Goal: Task Accomplishment & Management: Manage account settings

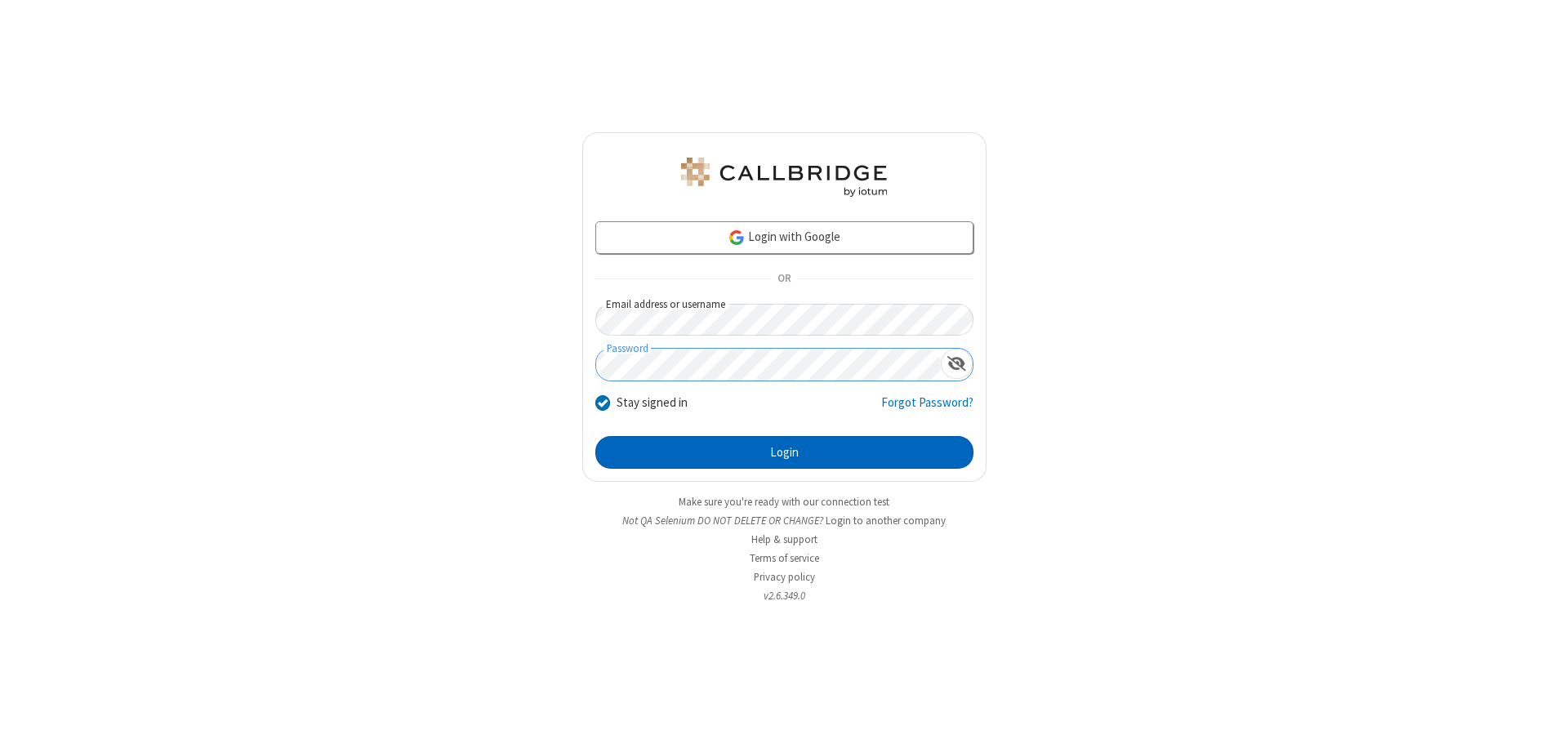
click at [784, 453] on button "Login" at bounding box center [784, 453] width 378 height 33
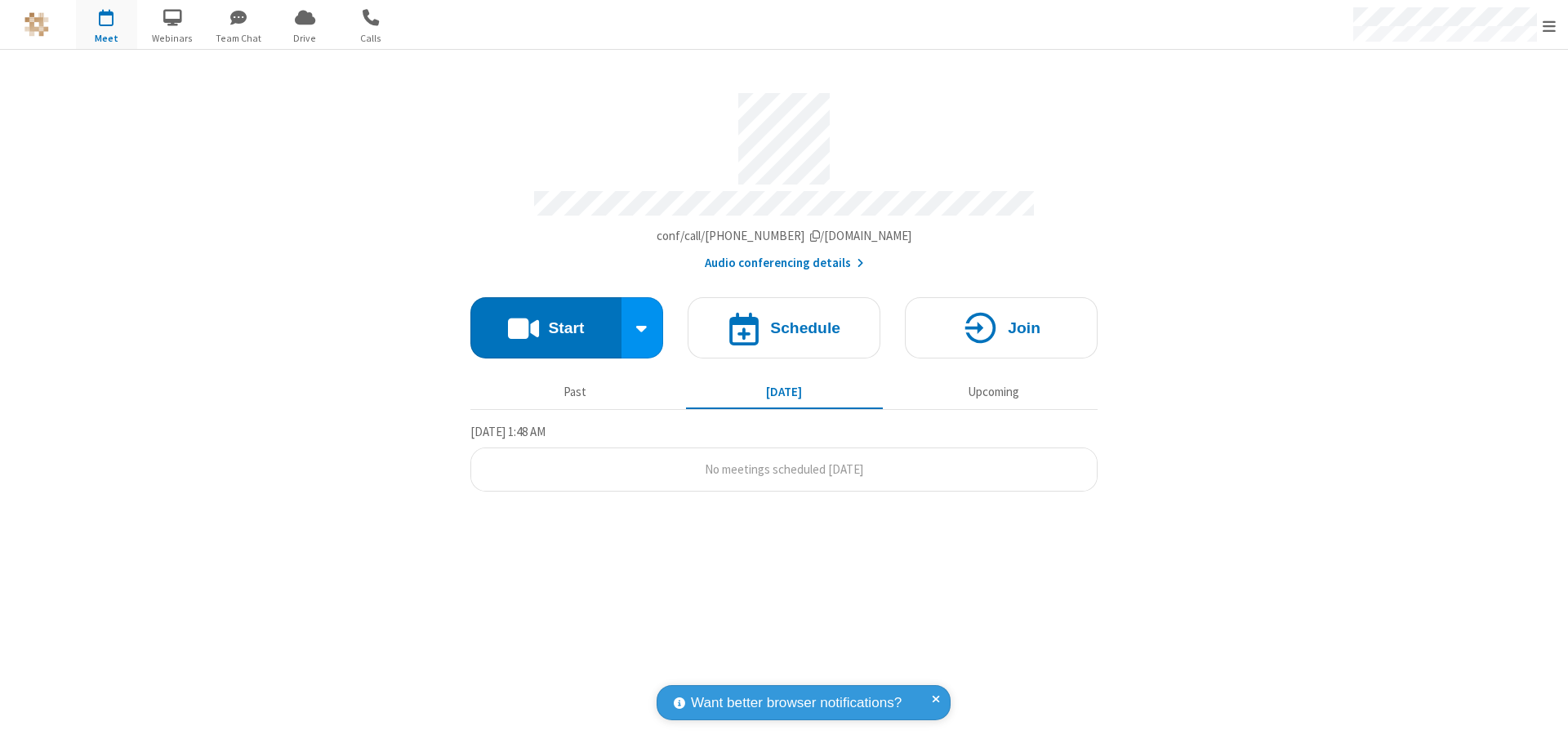
click at [1549, 25] on span "Open menu" at bounding box center [1549, 25] width 13 height 16
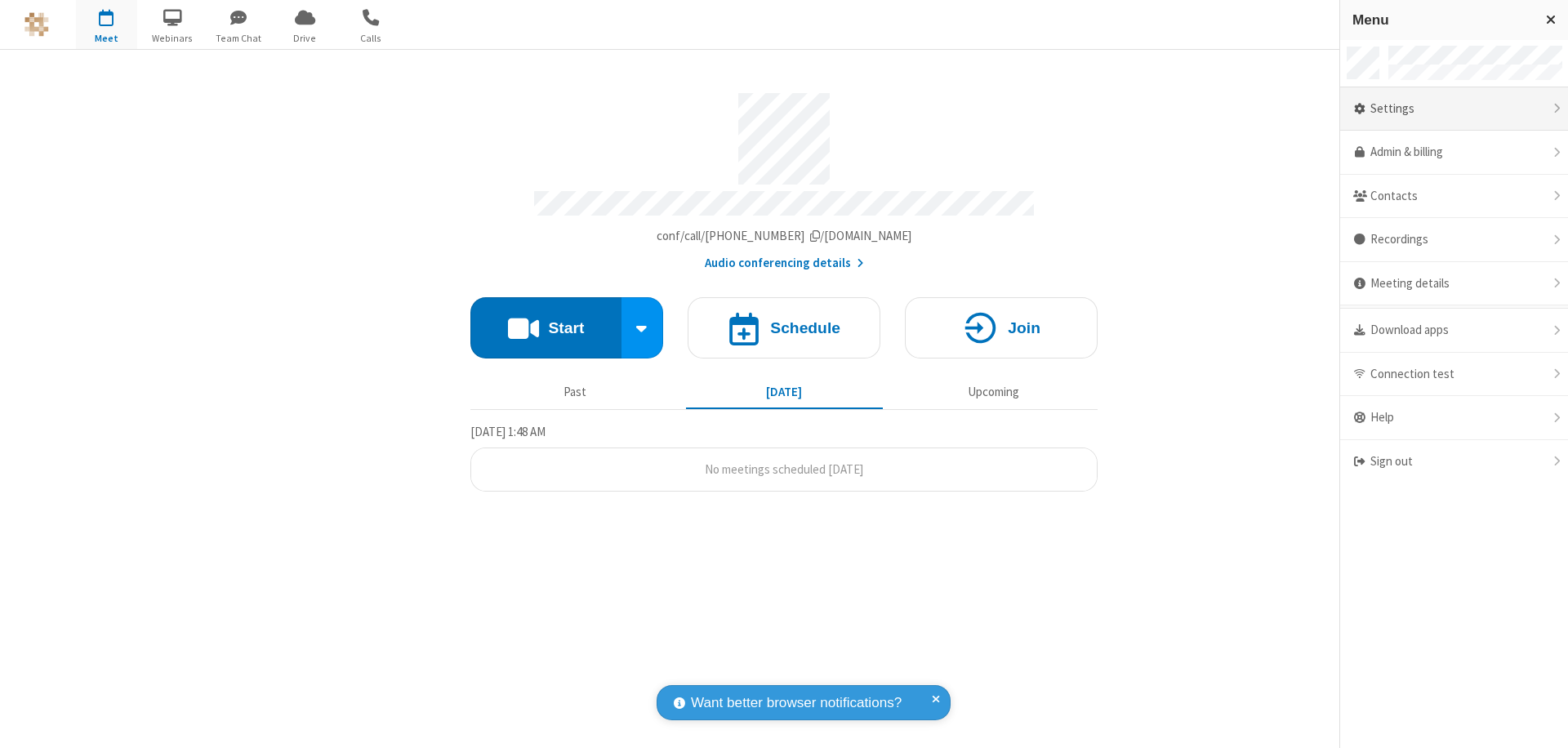
click at [1454, 108] on div "Settings" at bounding box center [1454, 109] width 228 height 44
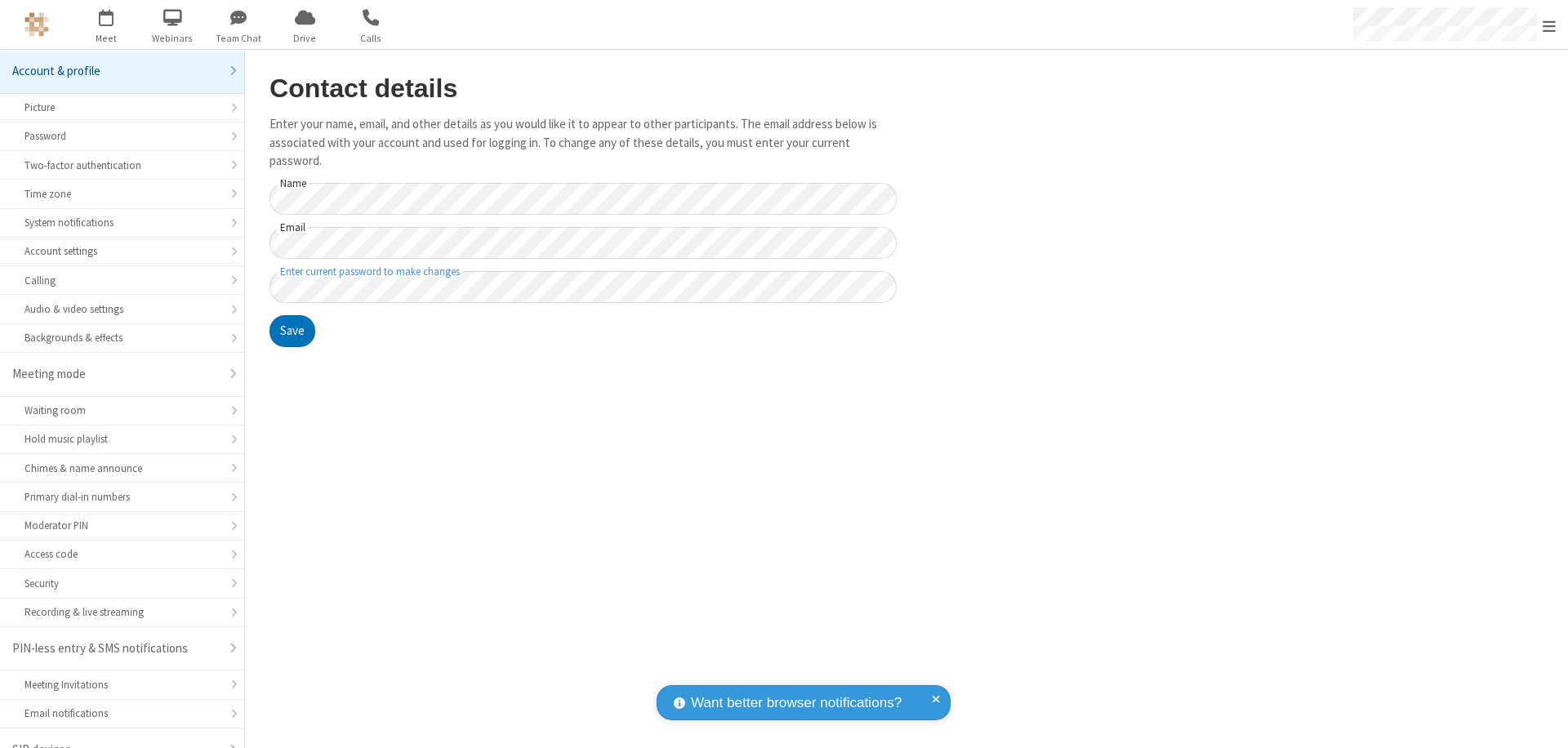
scroll to position [23, 0]
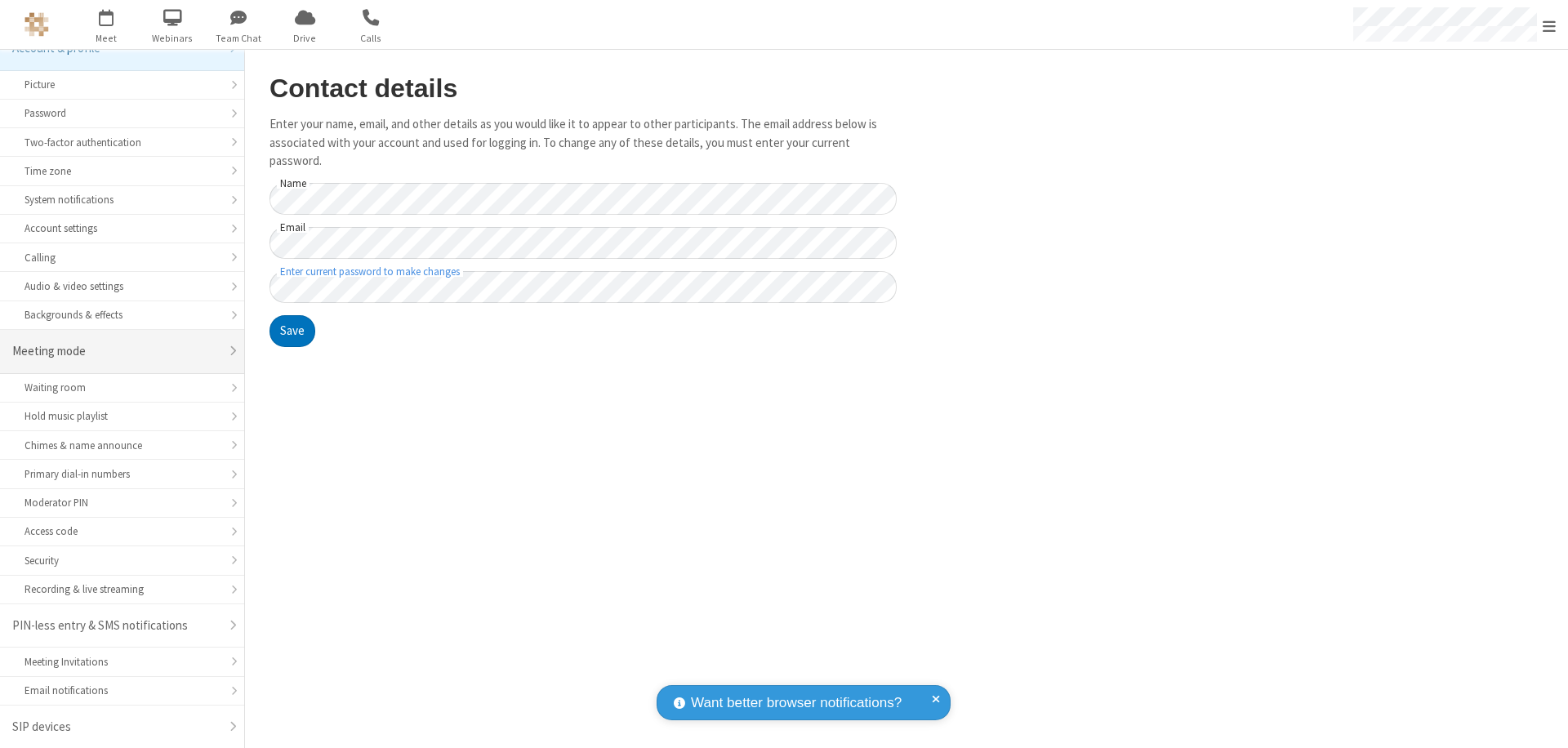
click at [116, 351] on div "Meeting mode" at bounding box center [115, 351] width 207 height 19
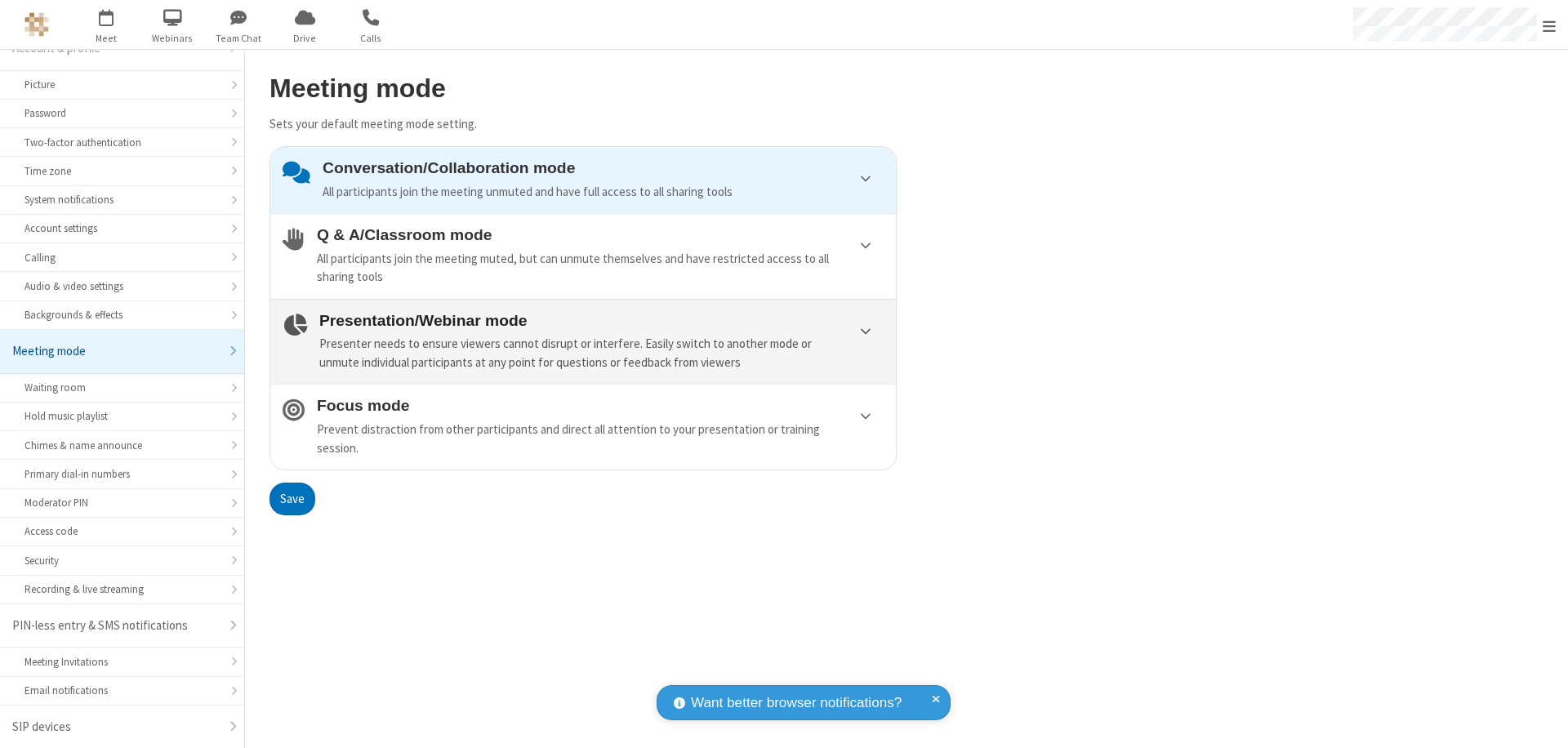
click at [583, 342] on div "Presenter needs to ensure viewers cannot disrupt or interfere. Easily switch to…" at bounding box center [601, 353] width 564 height 36
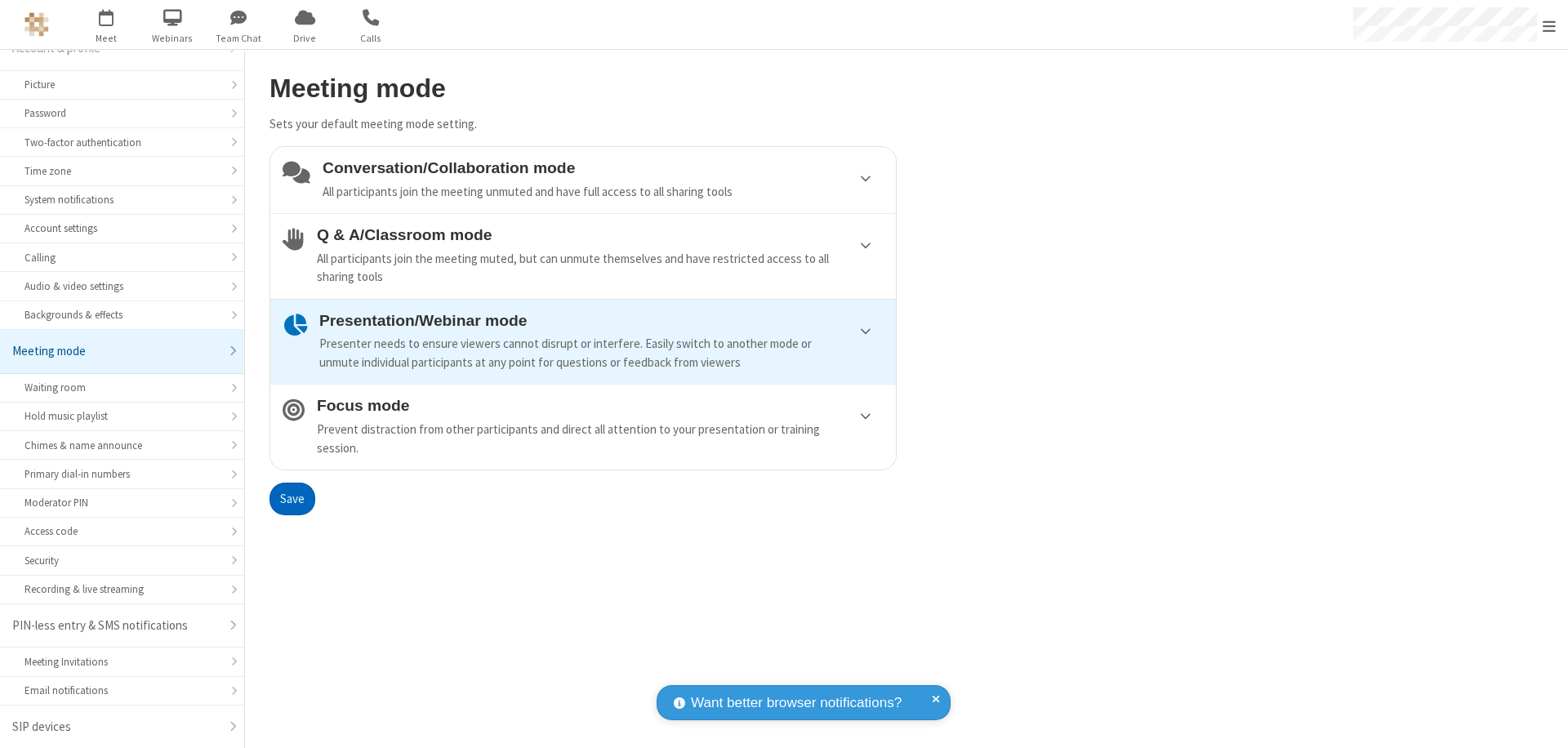
click at [292, 498] on button "Save" at bounding box center [293, 499] width 46 height 33
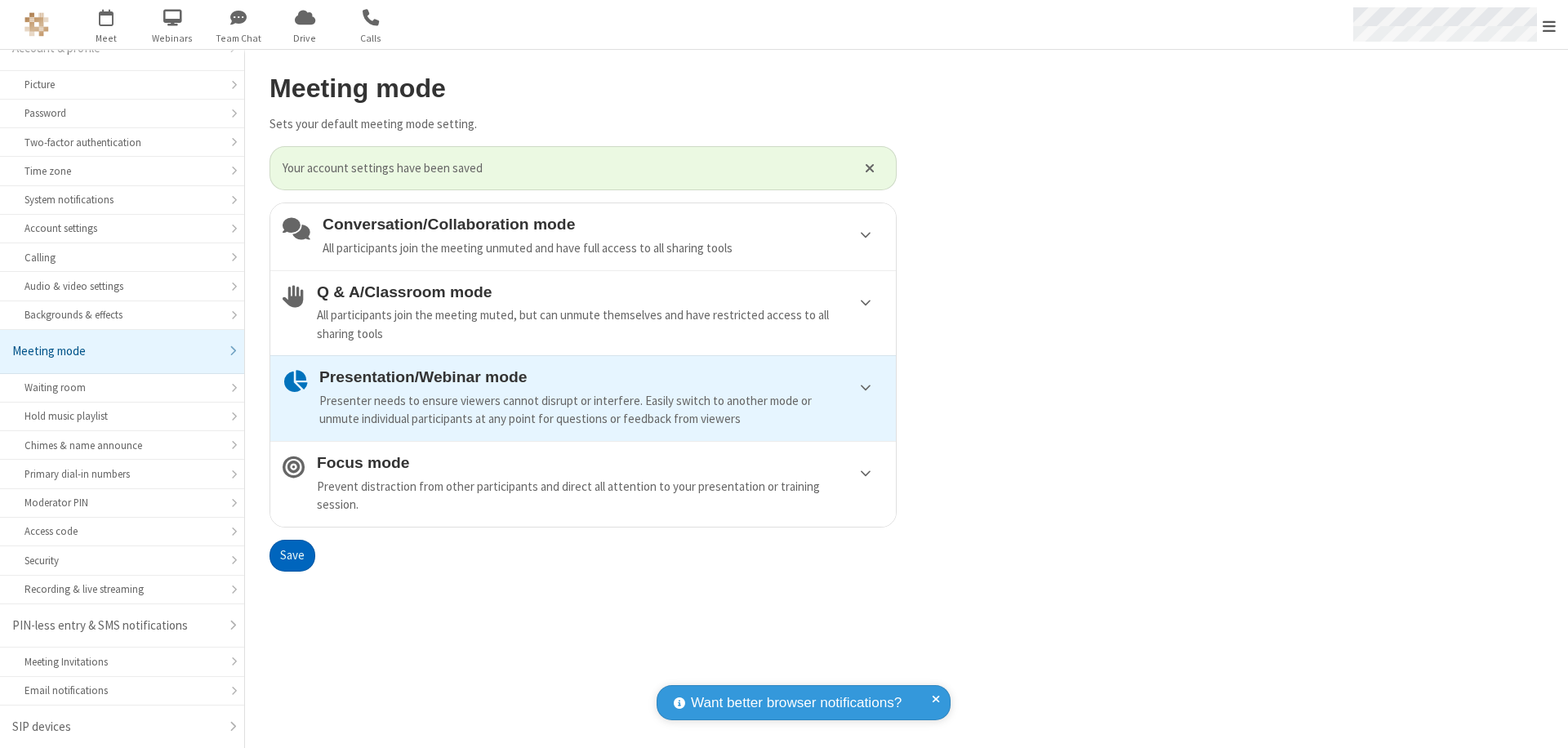
click at [1549, 25] on span "Open menu" at bounding box center [1549, 25] width 13 height 16
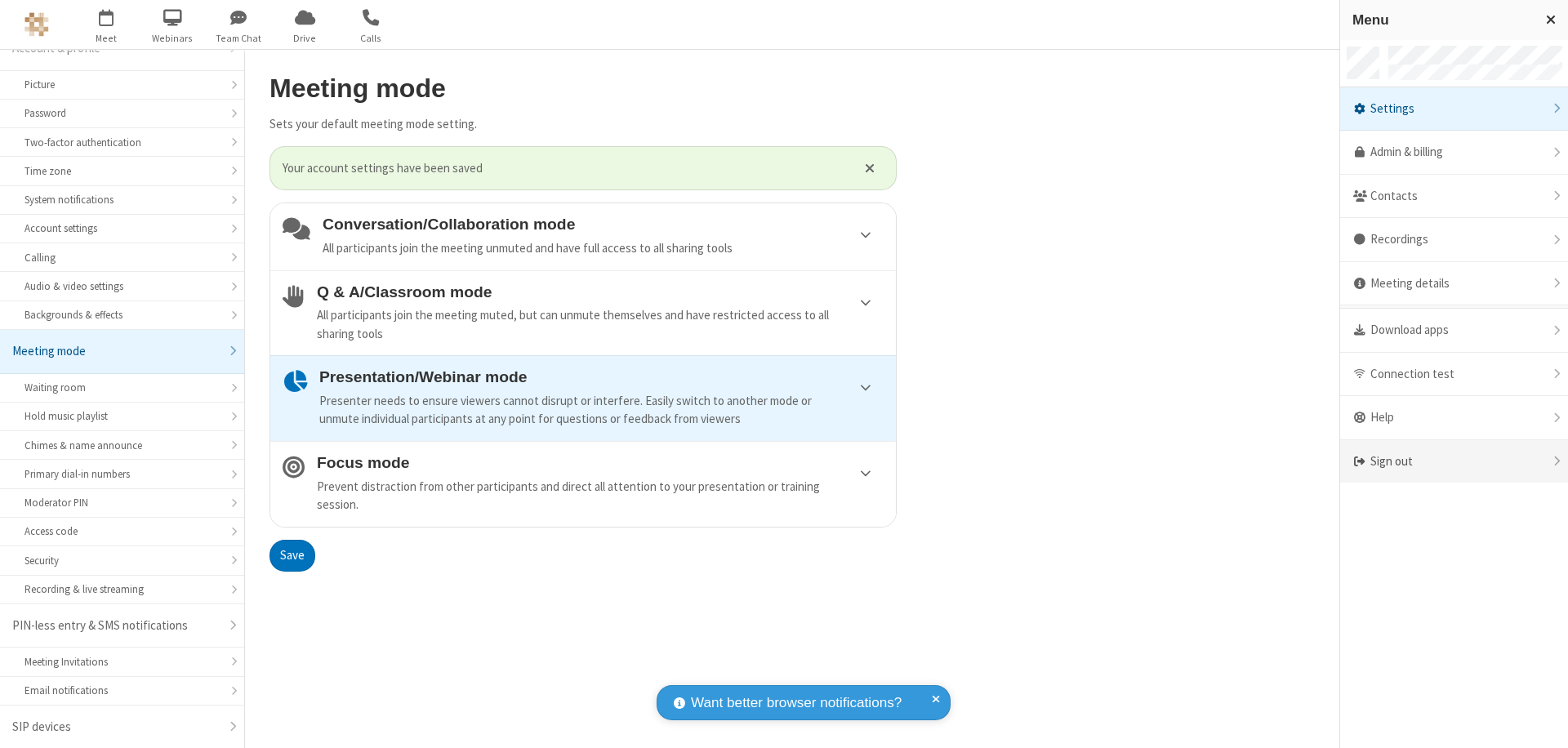
click at [1454, 461] on div "Sign out" at bounding box center [1454, 461] width 228 height 43
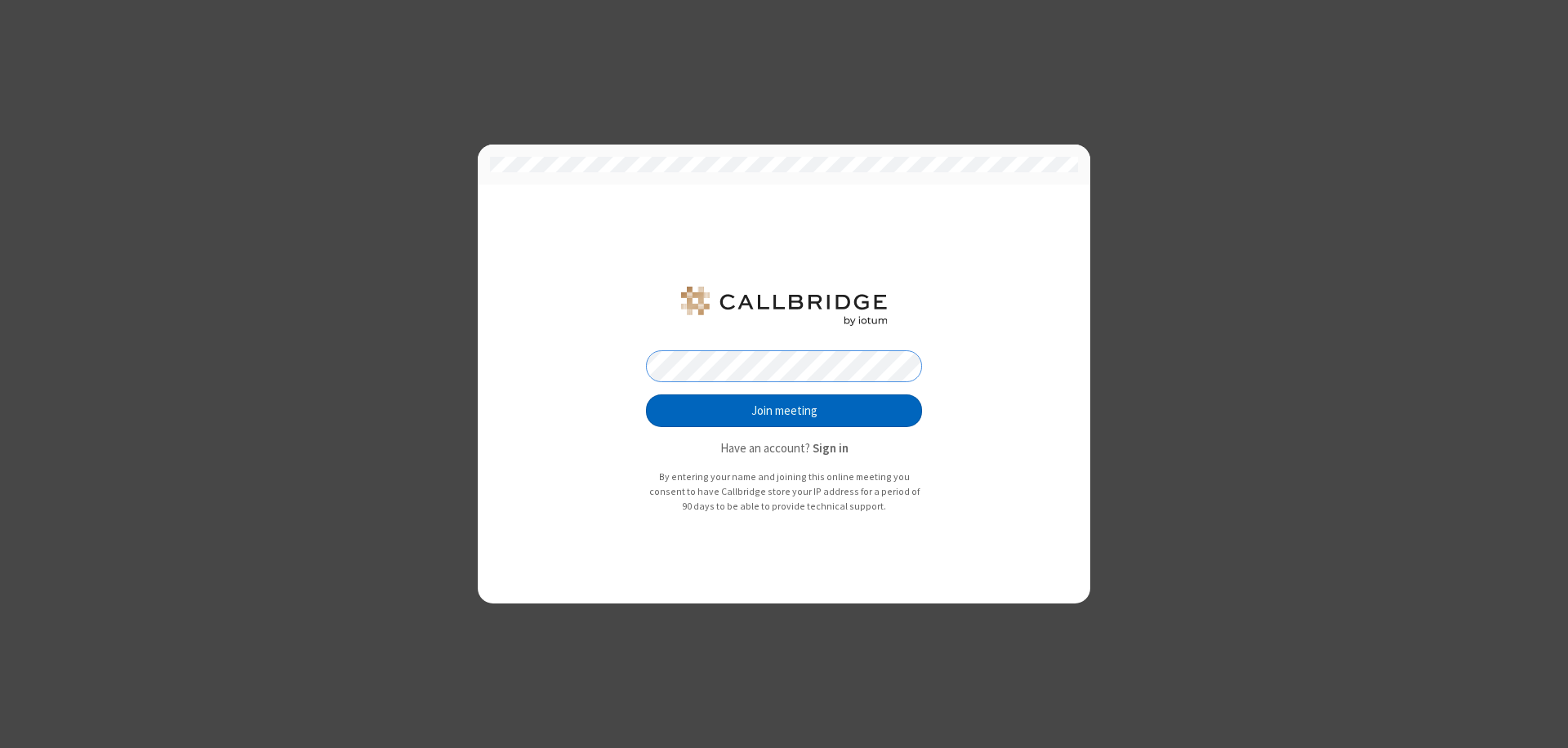
click at [784, 411] on button "Join meeting" at bounding box center [784, 410] width 276 height 33
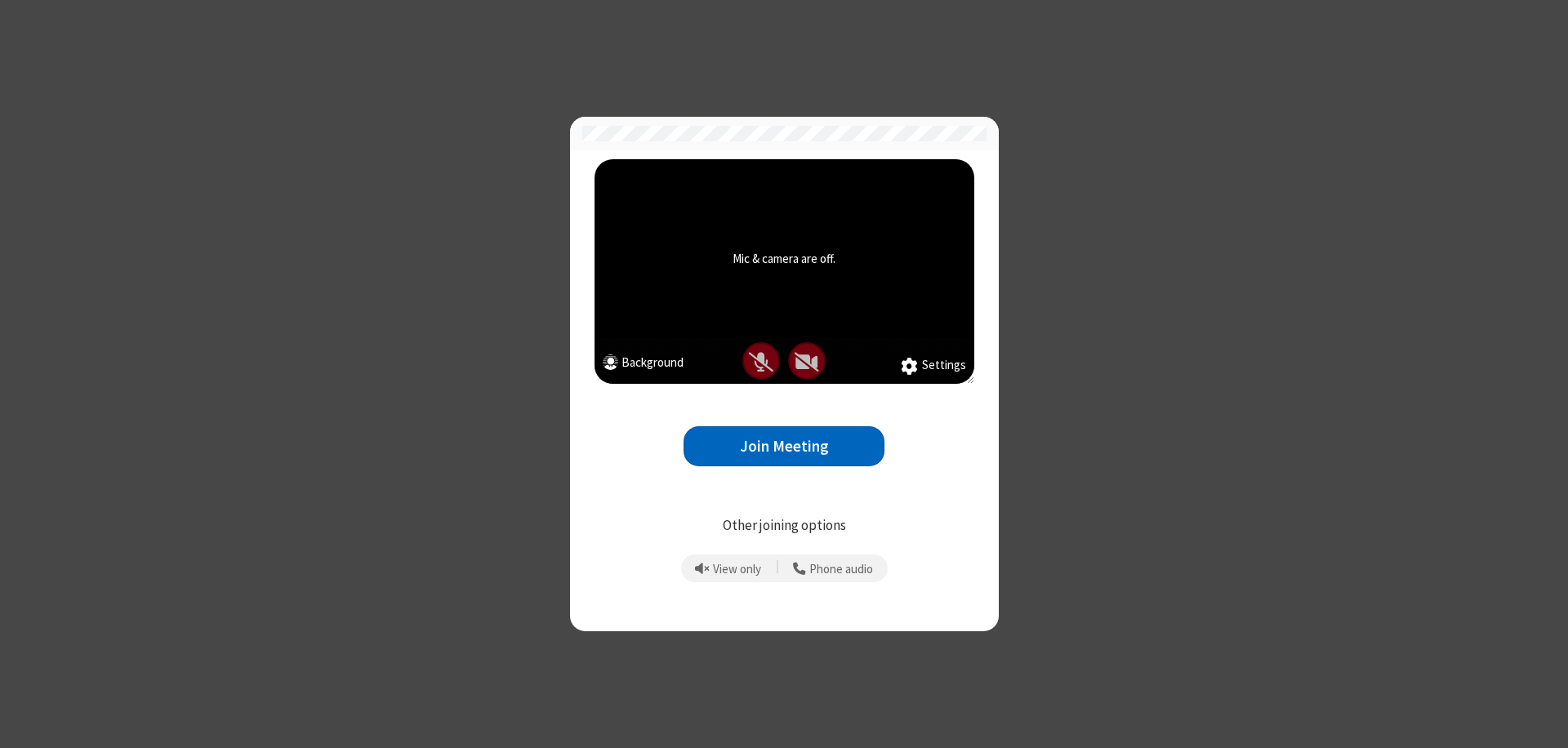
click at [784, 446] on button "Join Meeting" at bounding box center [784, 446] width 201 height 40
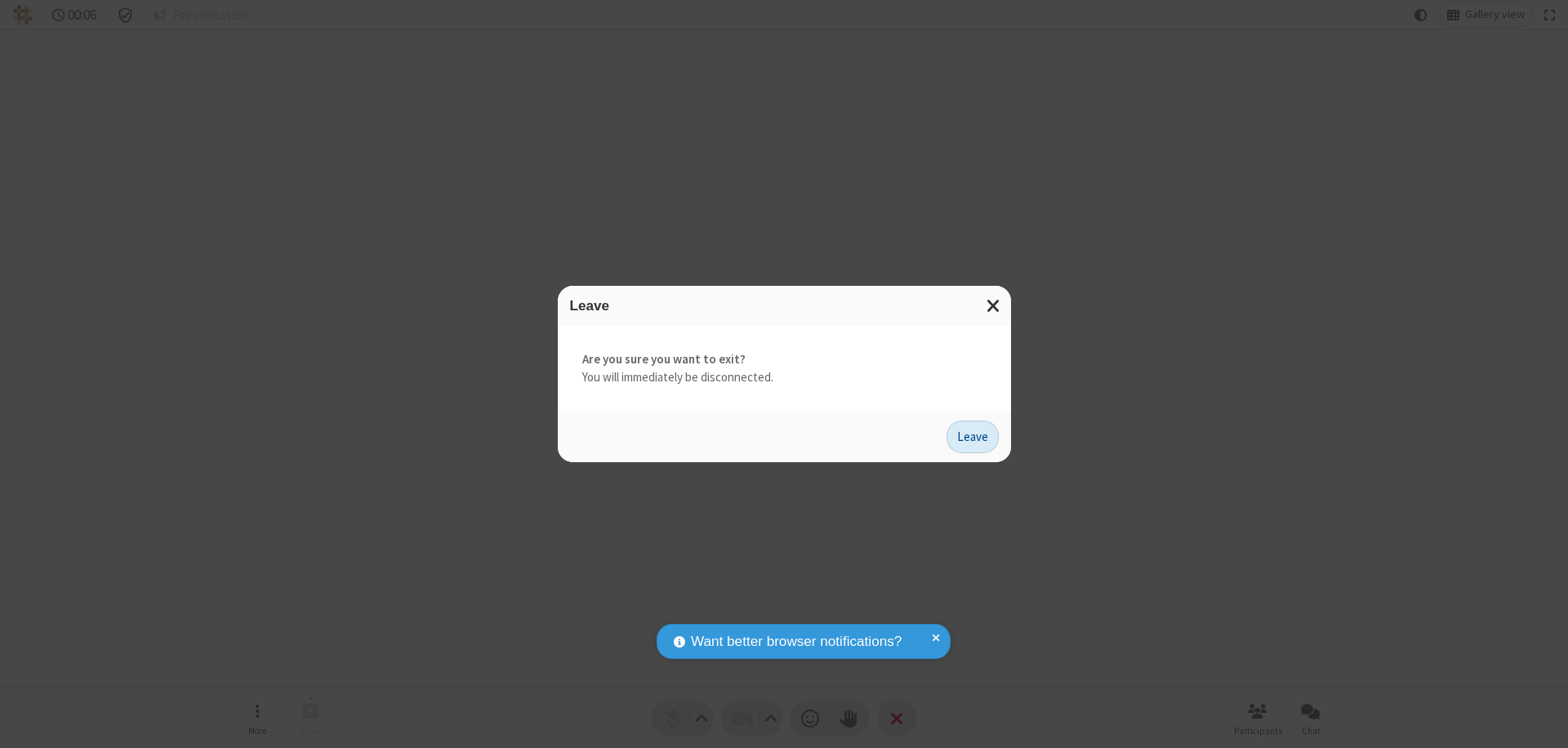
click at [973, 437] on button "Leave" at bounding box center [973, 437] width 52 height 33
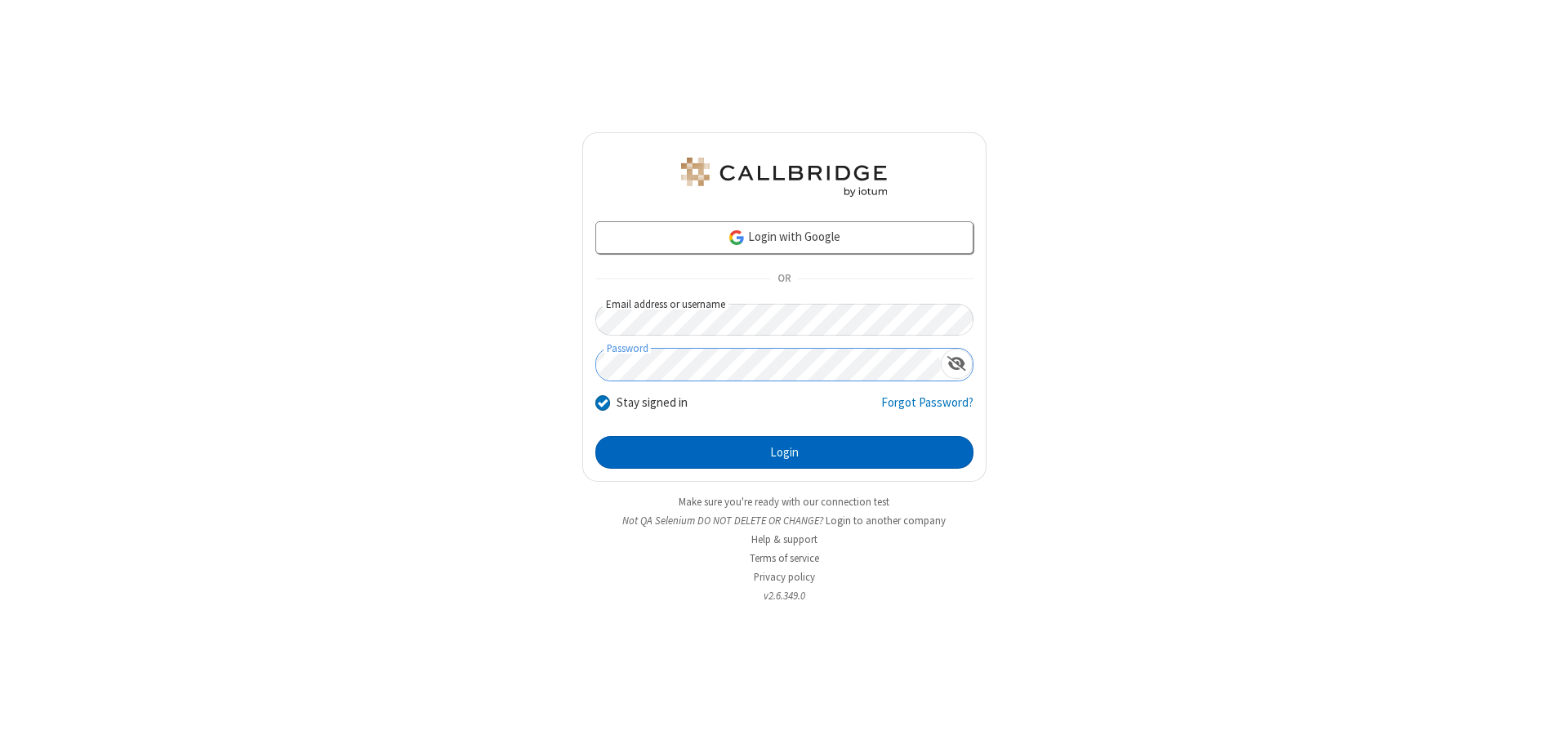
click at [784, 453] on button "Login" at bounding box center [784, 453] width 378 height 33
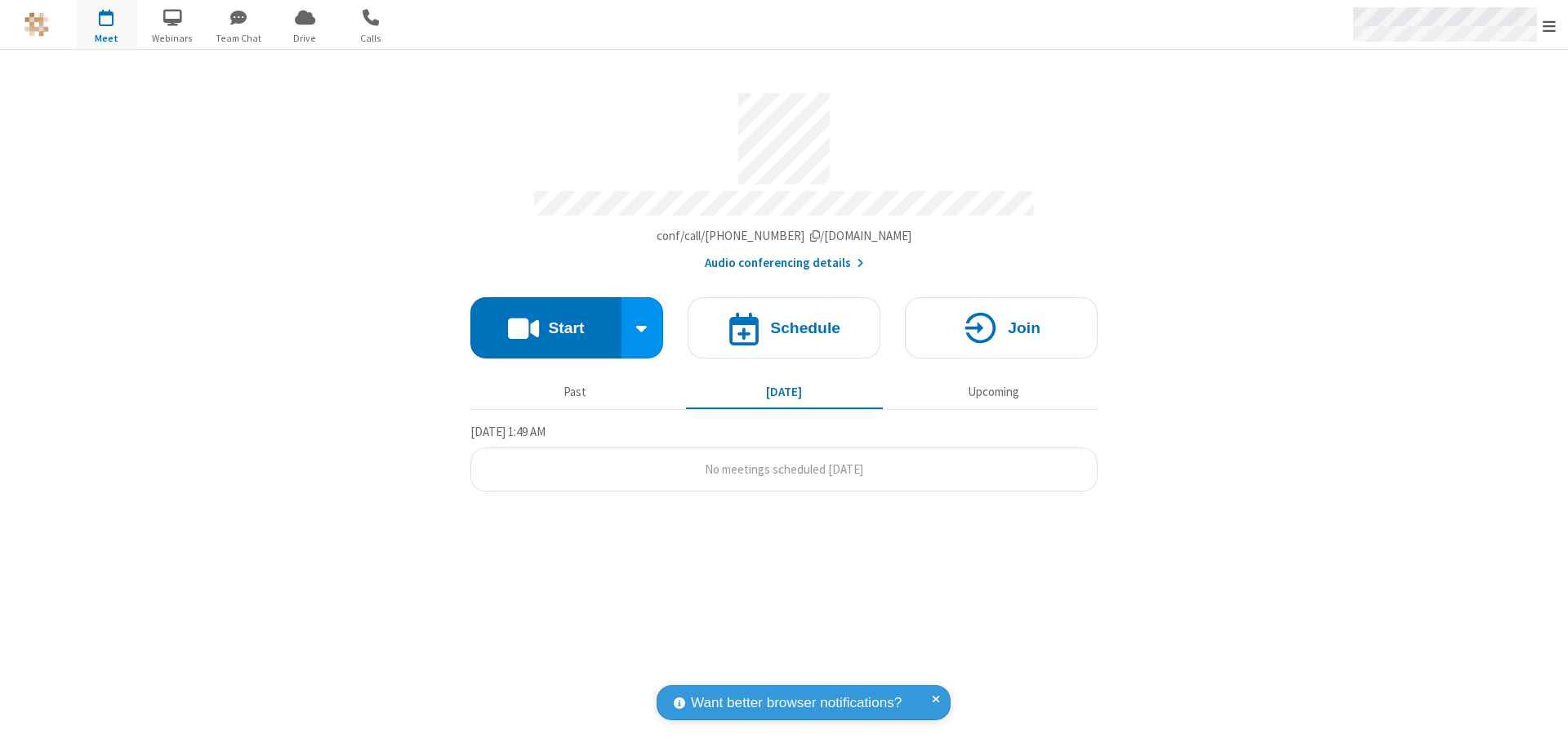
click at [1549, 25] on span "Open menu" at bounding box center [1549, 25] width 13 height 16
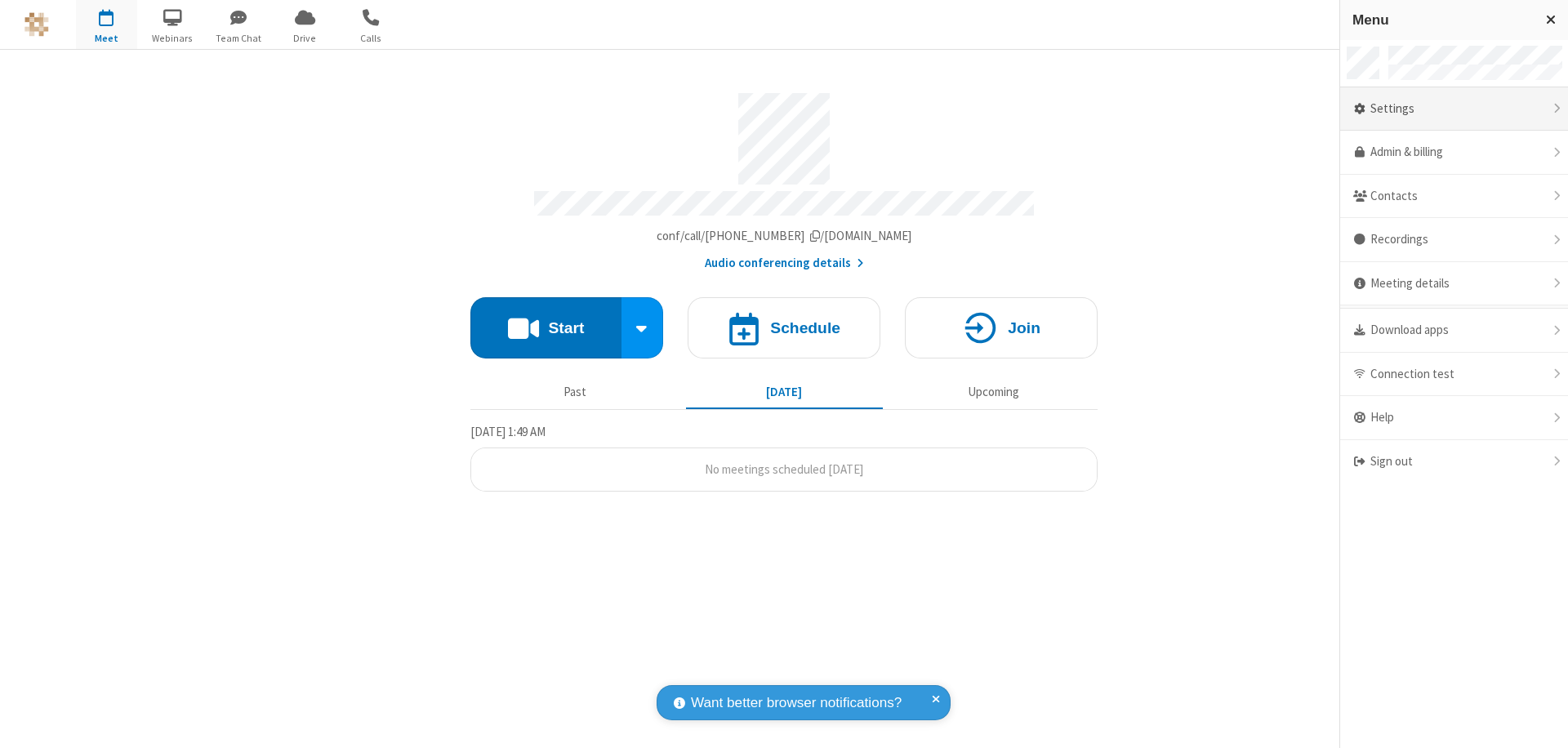
click at [1454, 108] on div "Settings" at bounding box center [1454, 109] width 228 height 44
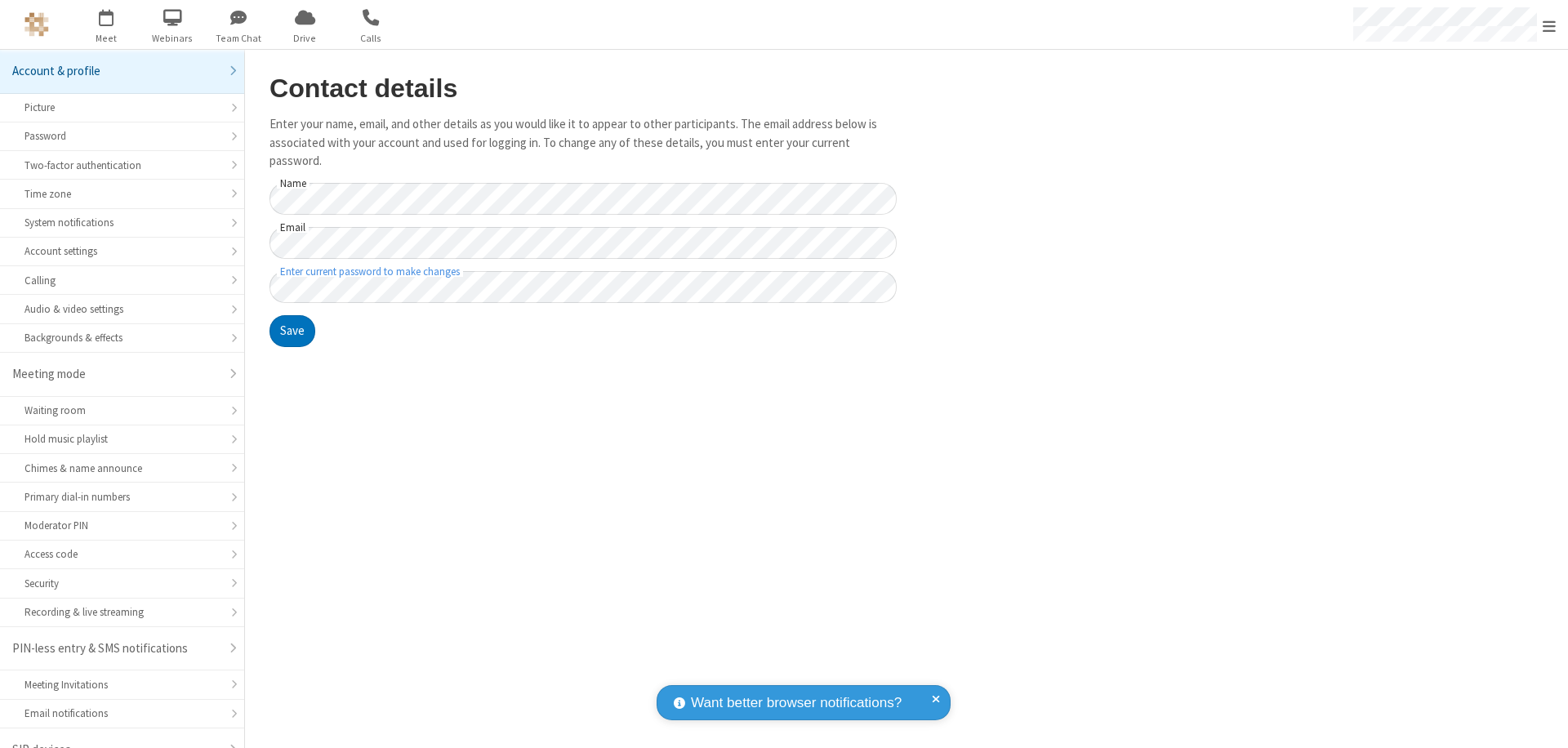
scroll to position [23, 0]
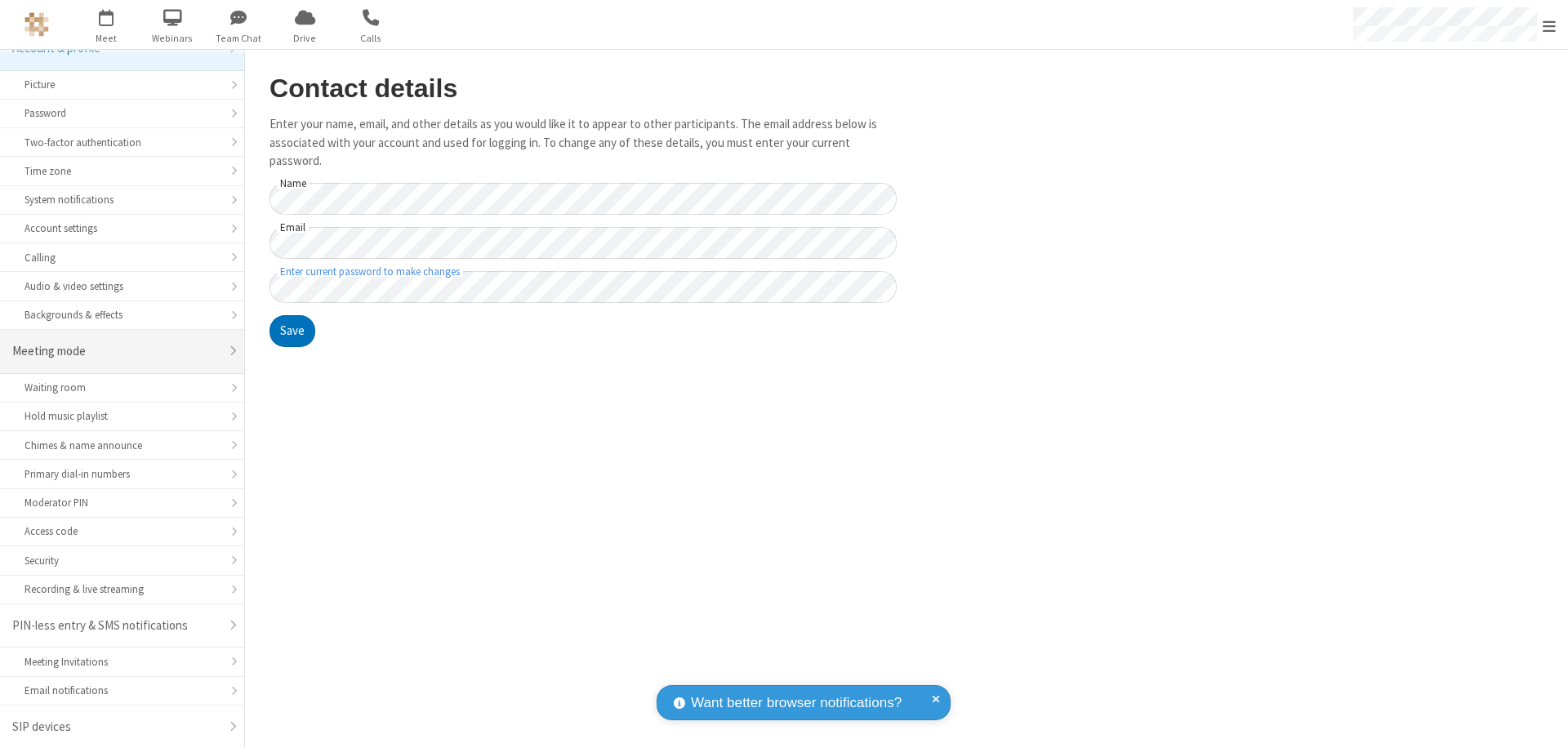
click at [116, 351] on div "Meeting mode" at bounding box center [115, 351] width 207 height 19
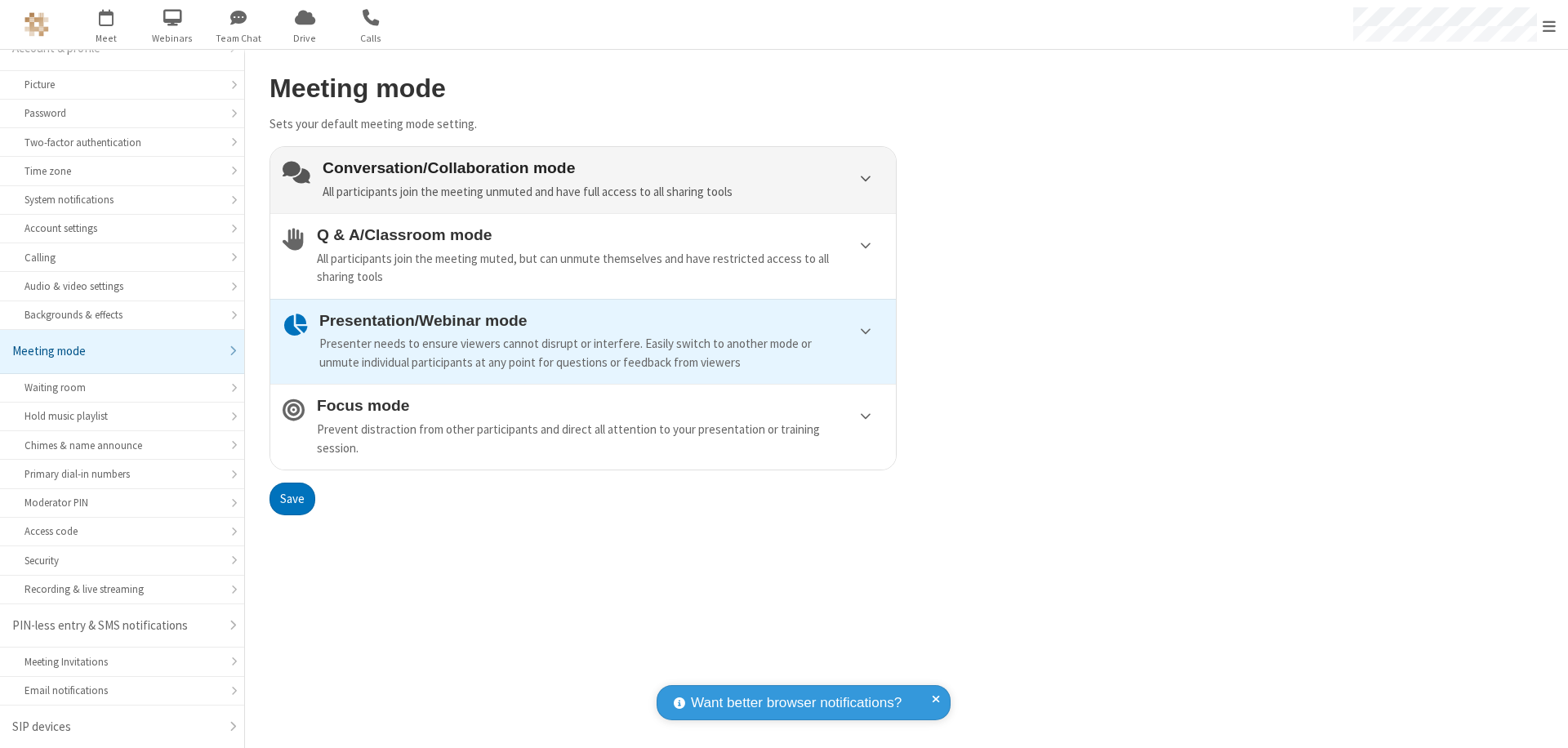
click at [583, 179] on div "Conversation/Collaboration mode All participants join the meeting unmuted and h…" at bounding box center [602, 179] width 561 height 41
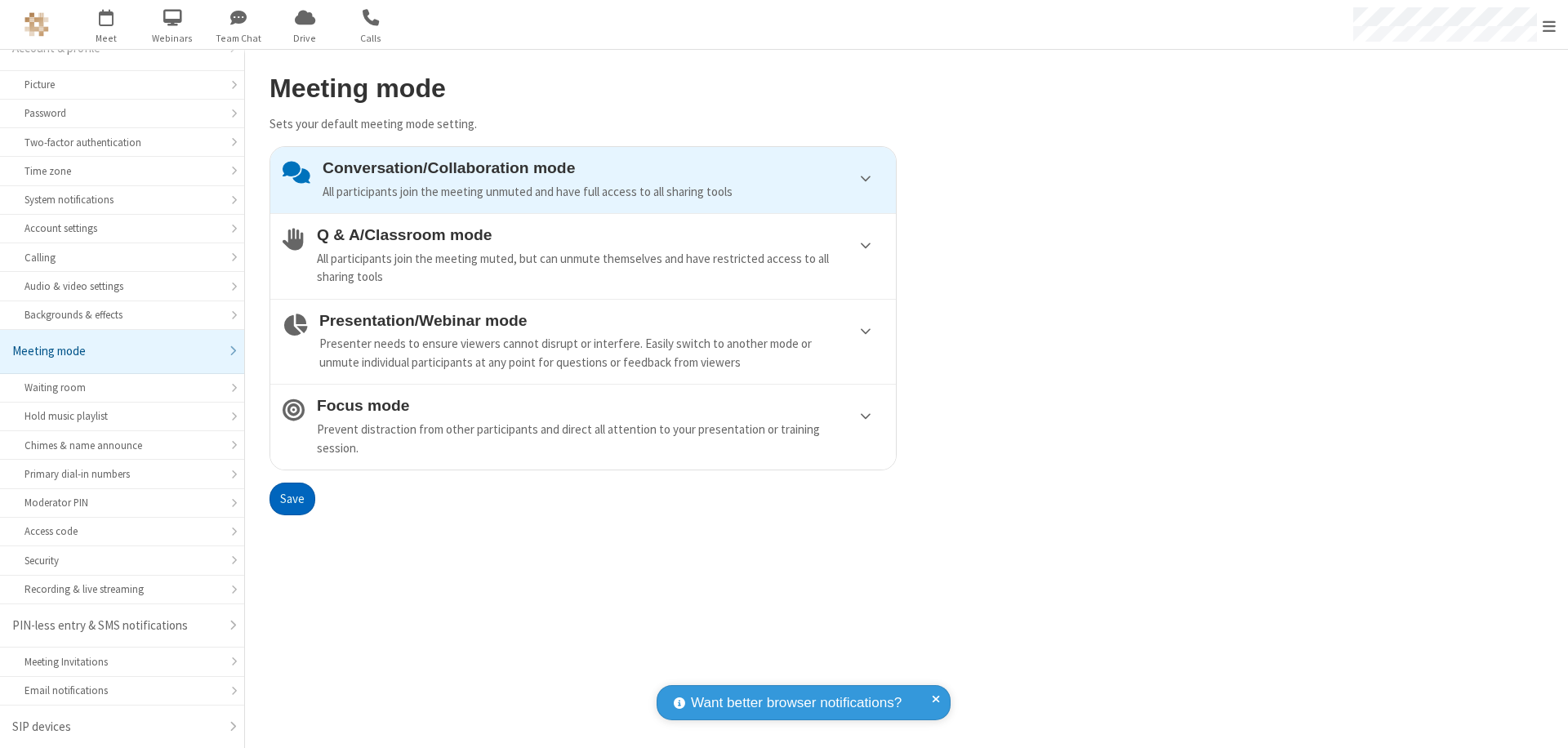
click at [292, 498] on button "Save" at bounding box center [293, 499] width 46 height 33
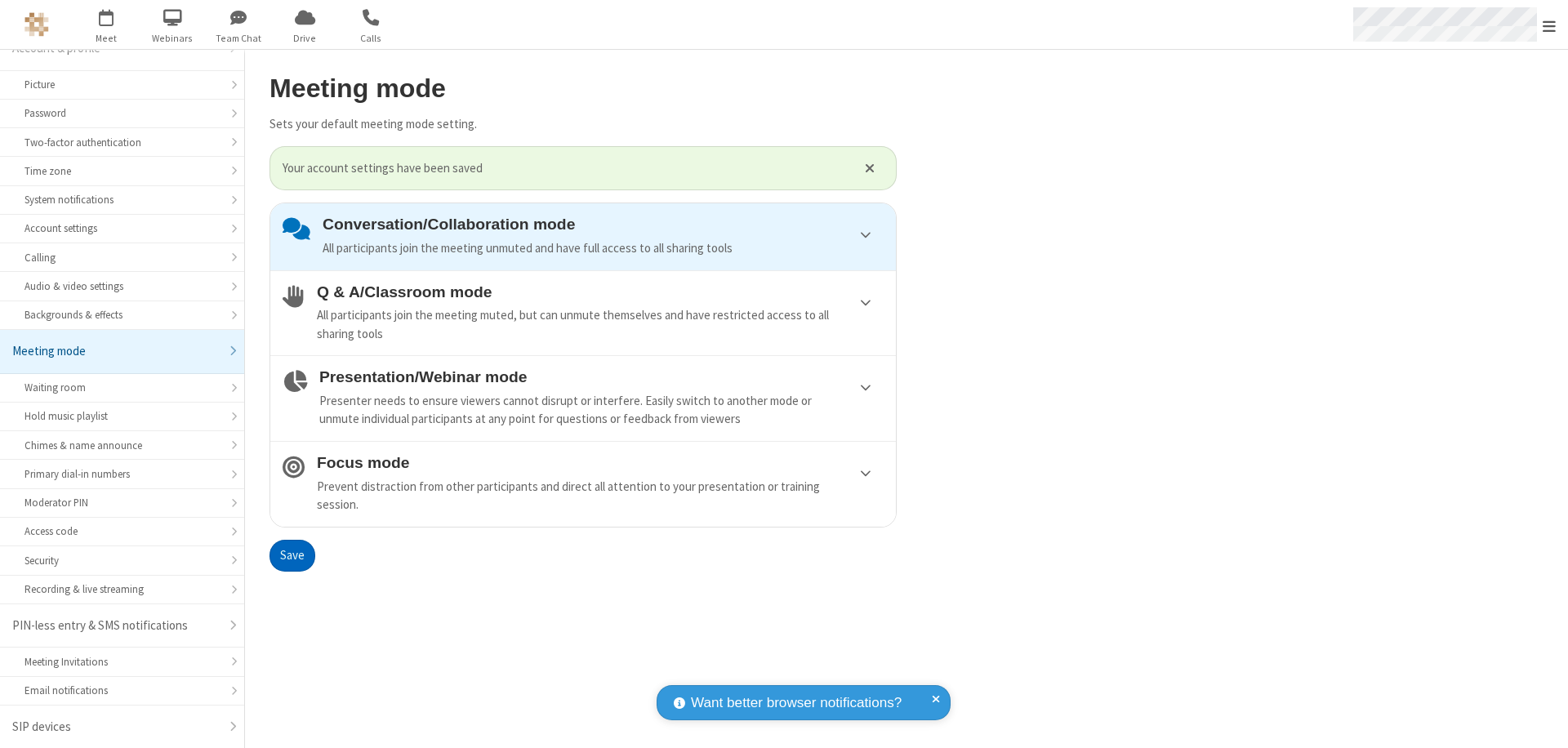
click at [1549, 25] on span "Open menu" at bounding box center [1549, 25] width 13 height 16
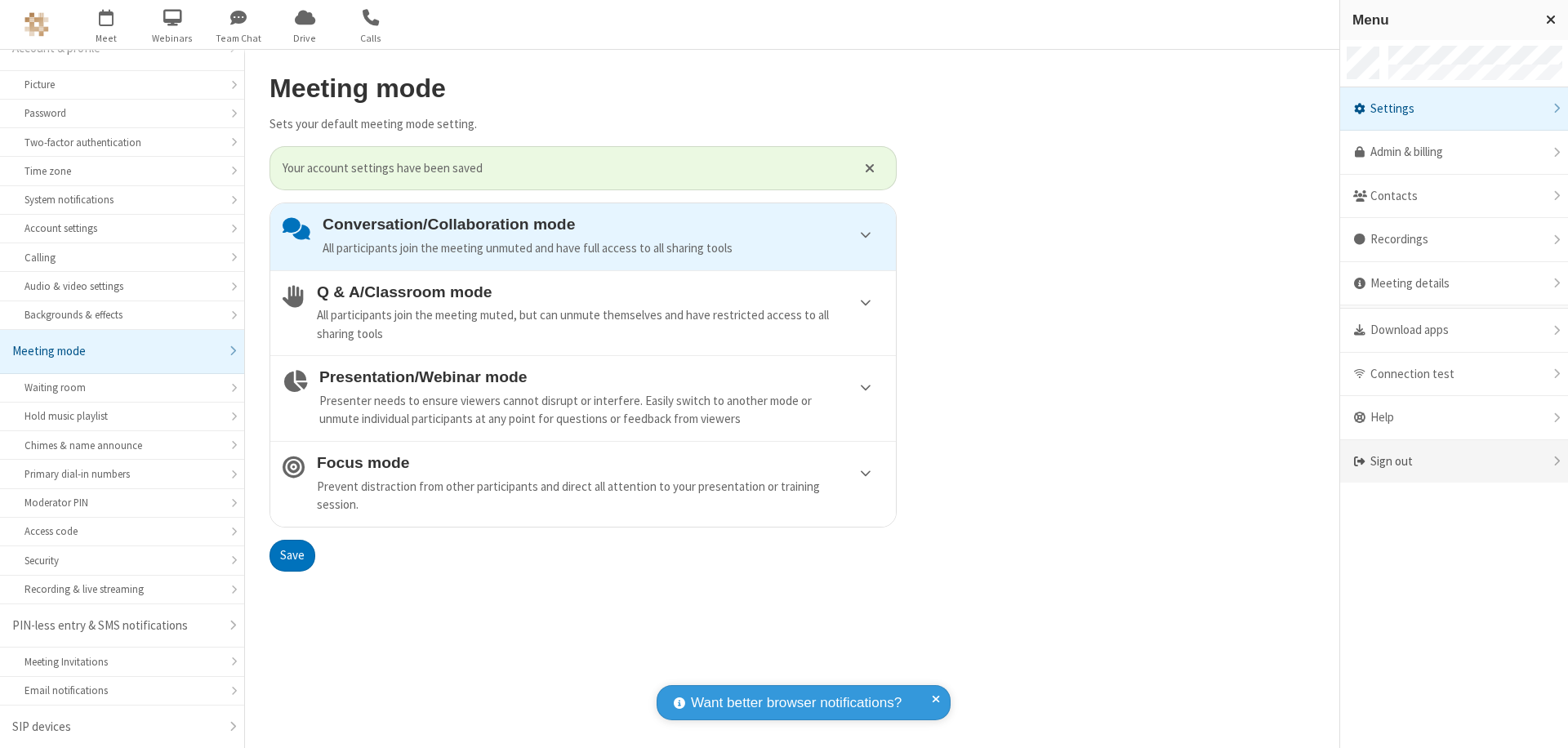
click at [1454, 461] on div "Sign out" at bounding box center [1454, 461] width 228 height 43
